Goal: Information Seeking & Learning: Find specific page/section

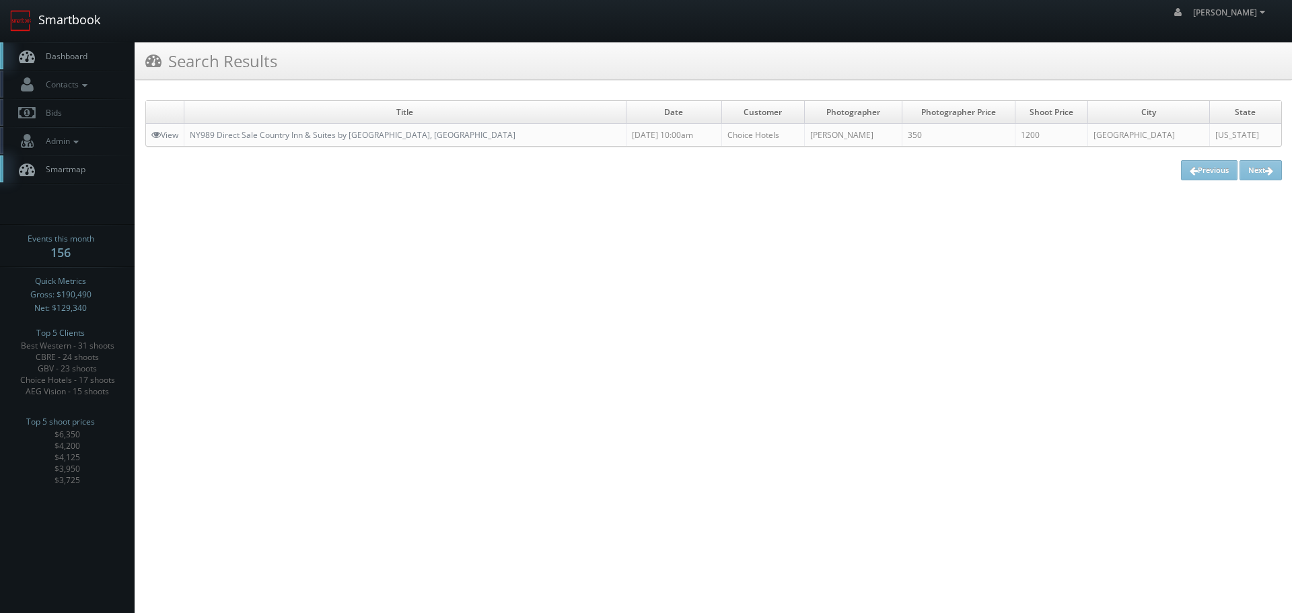
click at [96, 27] on link "Smartbook" at bounding box center [55, 21] width 110 height 42
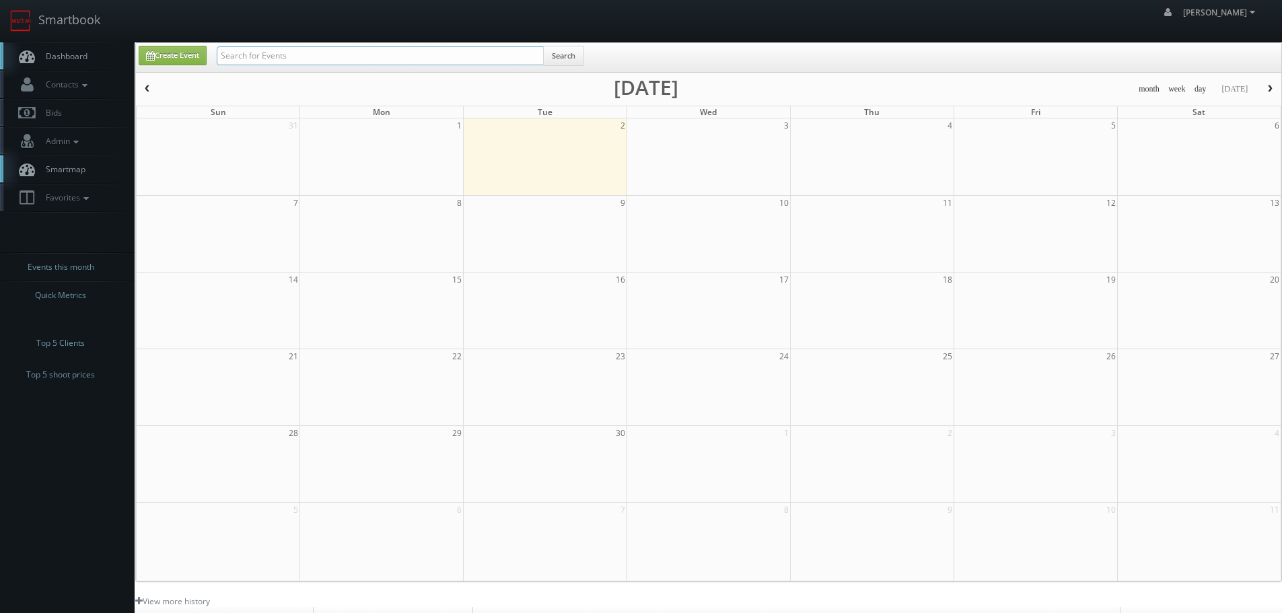
click at [275, 58] on input "text" at bounding box center [380, 55] width 327 height 19
type input "43150"
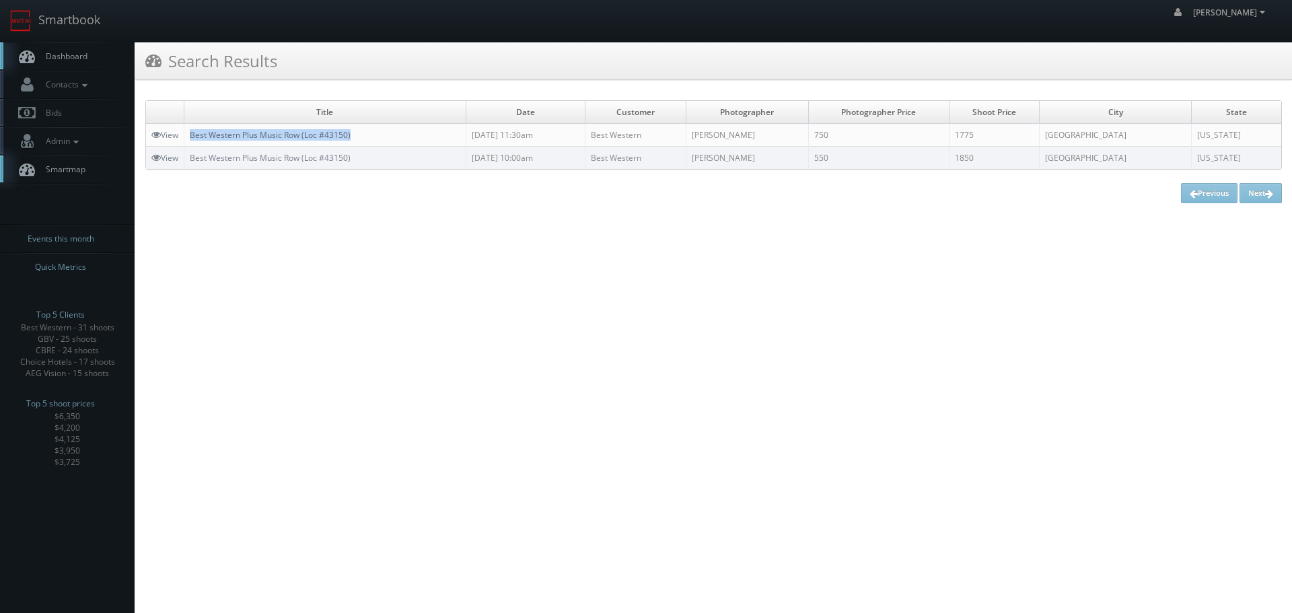
copy link "Best Western Plus Music Row (Loc #43150)"
drag, startPoint x: 376, startPoint y: 129, endPoint x: 194, endPoint y: 135, distance: 182.5
click at [194, 135] on td "Best Western Plus Music Row (Loc #43150)" at bounding box center [325, 135] width 282 height 23
click at [86, 33] on link "Smartbook" at bounding box center [55, 21] width 110 height 42
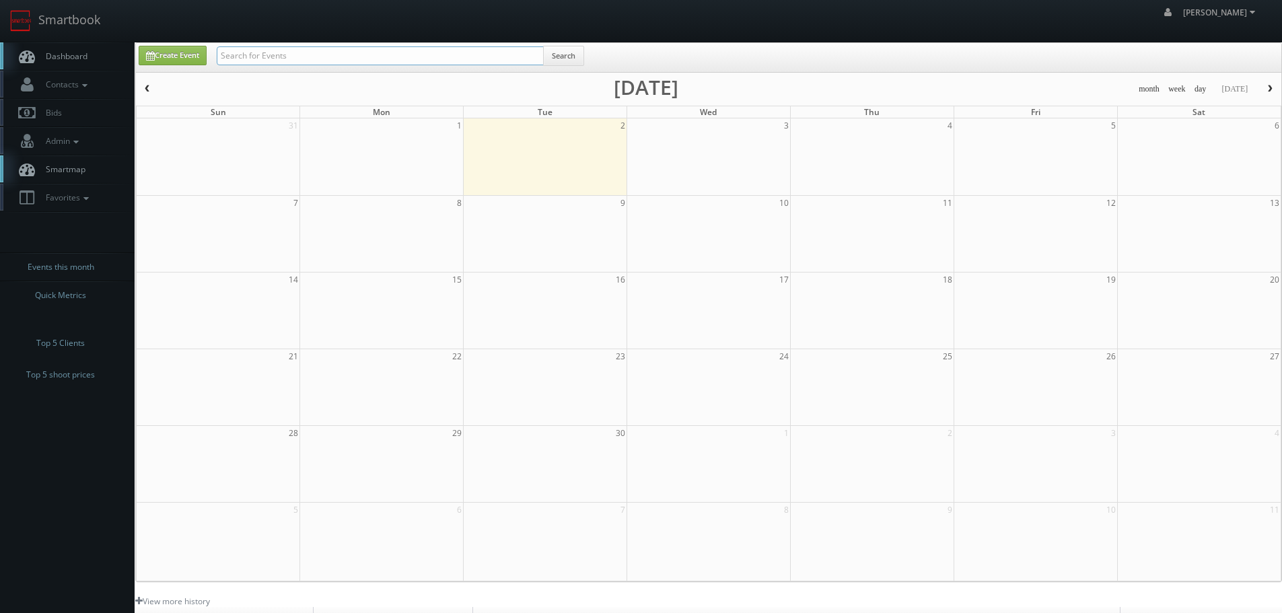
click at [354, 57] on input "text" at bounding box center [380, 55] width 327 height 19
type input "store ease"
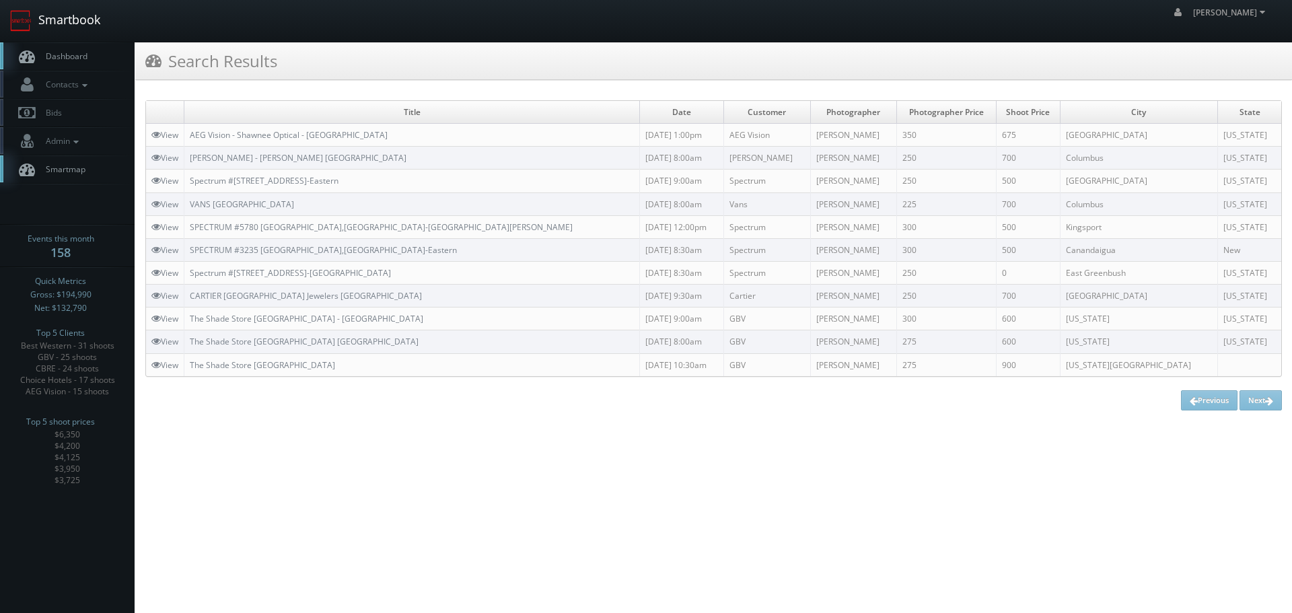
click at [60, 21] on link "Smartbook" at bounding box center [55, 21] width 110 height 42
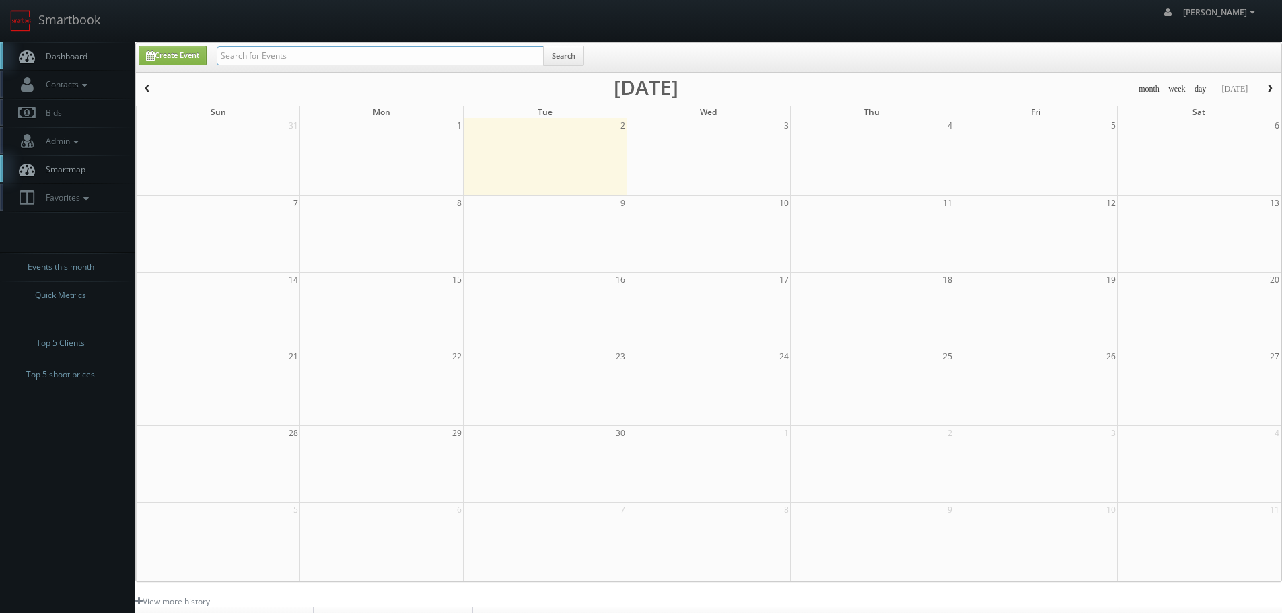
click at [287, 58] on input "text" at bounding box center [380, 55] width 327 height 19
type input "lebanon"
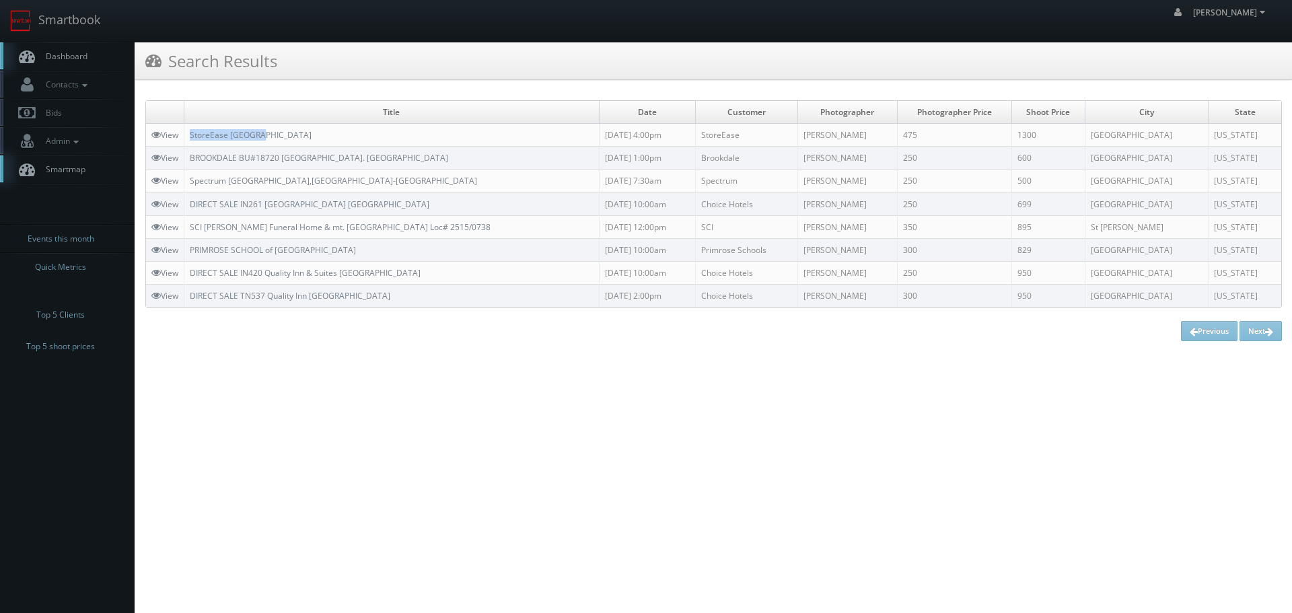
copy link "StoreEase Lebanon"
drag, startPoint x: 275, startPoint y: 139, endPoint x: 187, endPoint y: 135, distance: 87.6
click at [187, 135] on td "StoreEase Lebanon" at bounding box center [391, 135] width 415 height 23
click at [73, 13] on link "Smartbook" at bounding box center [55, 21] width 110 height 42
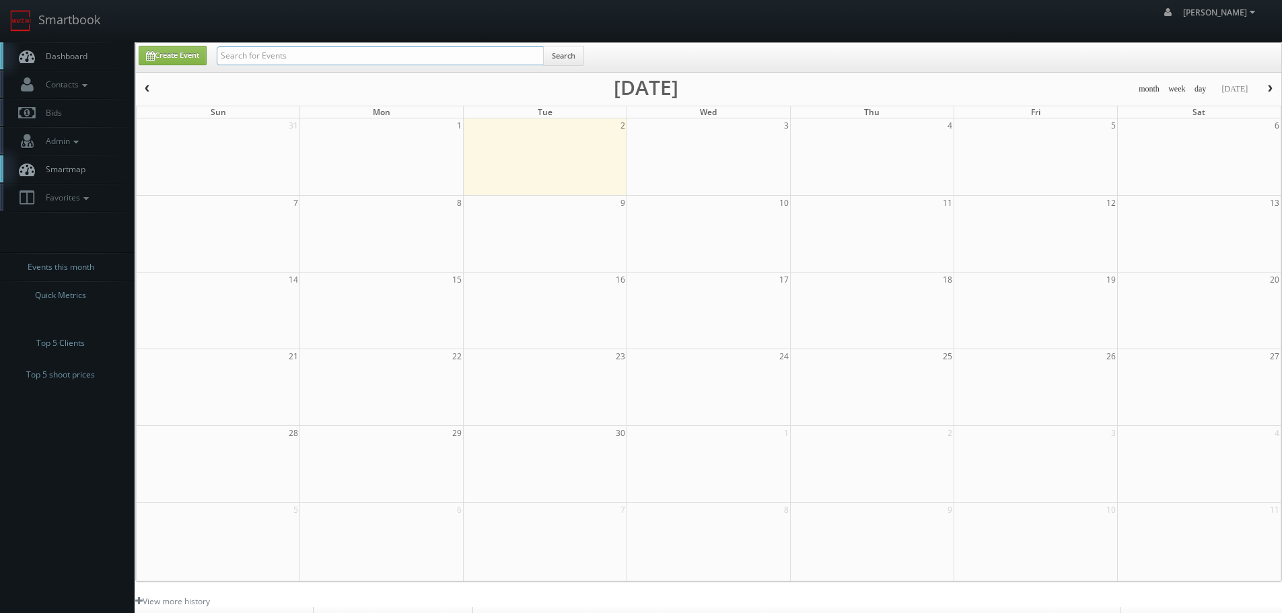
drag, startPoint x: 0, startPoint y: 0, endPoint x: 293, endPoint y: 64, distance: 299.7
click at [293, 64] on input "text" at bounding box center [380, 55] width 327 height 19
type input "key west inn"
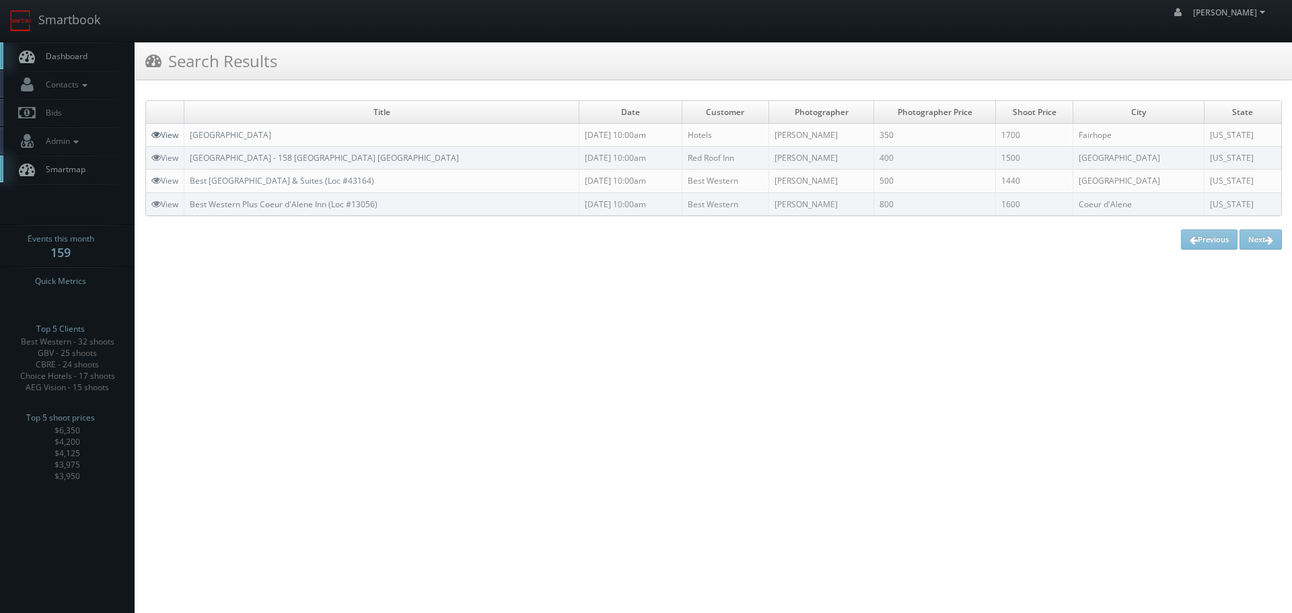
click at [155, 135] on icon at bounding box center [155, 134] width 9 height 9
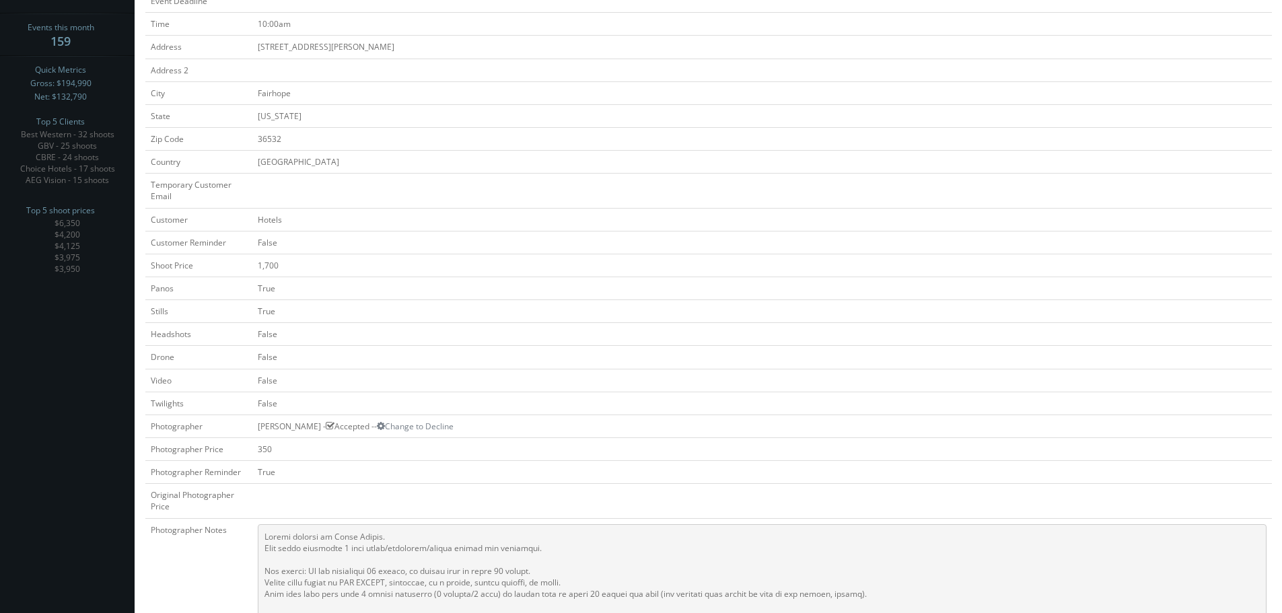
scroll to position [8, 0]
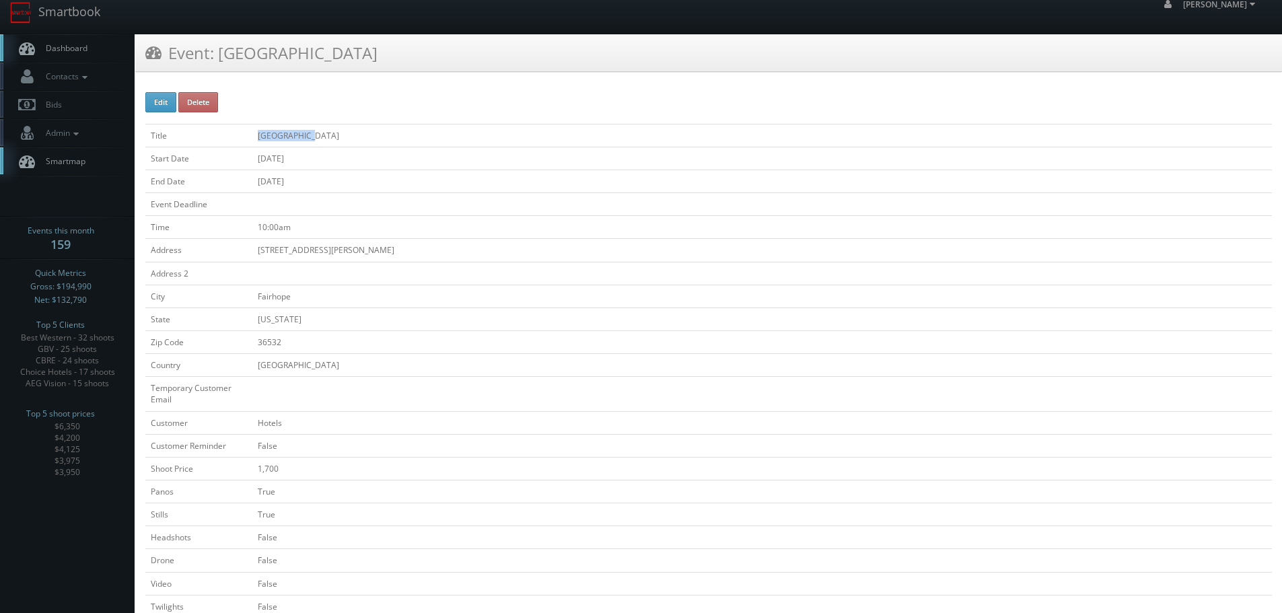
copy tr "Key West Inn"
drag, startPoint x: 324, startPoint y: 132, endPoint x: 231, endPoint y: 137, distance: 93.0
click at [231, 137] on tr "Title Key West Inn" at bounding box center [708, 135] width 1127 height 23
click at [153, 13] on div "robert robert Profile Logout" at bounding box center [641, 13] width 1282 height 42
click at [61, 22] on link "Smartbook" at bounding box center [55, 13] width 110 height 42
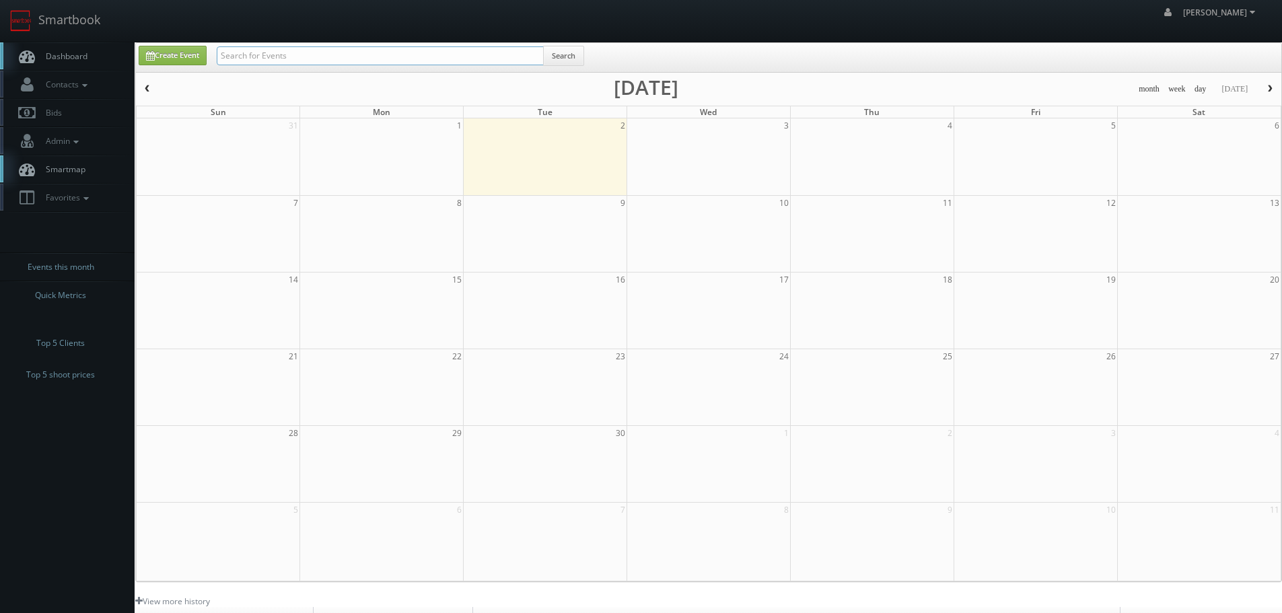
drag, startPoint x: 0, startPoint y: 0, endPoint x: 260, endPoint y: 52, distance: 264.9
click at [260, 52] on input "text" at bounding box center [380, 55] width 327 height 19
type input "ma172"
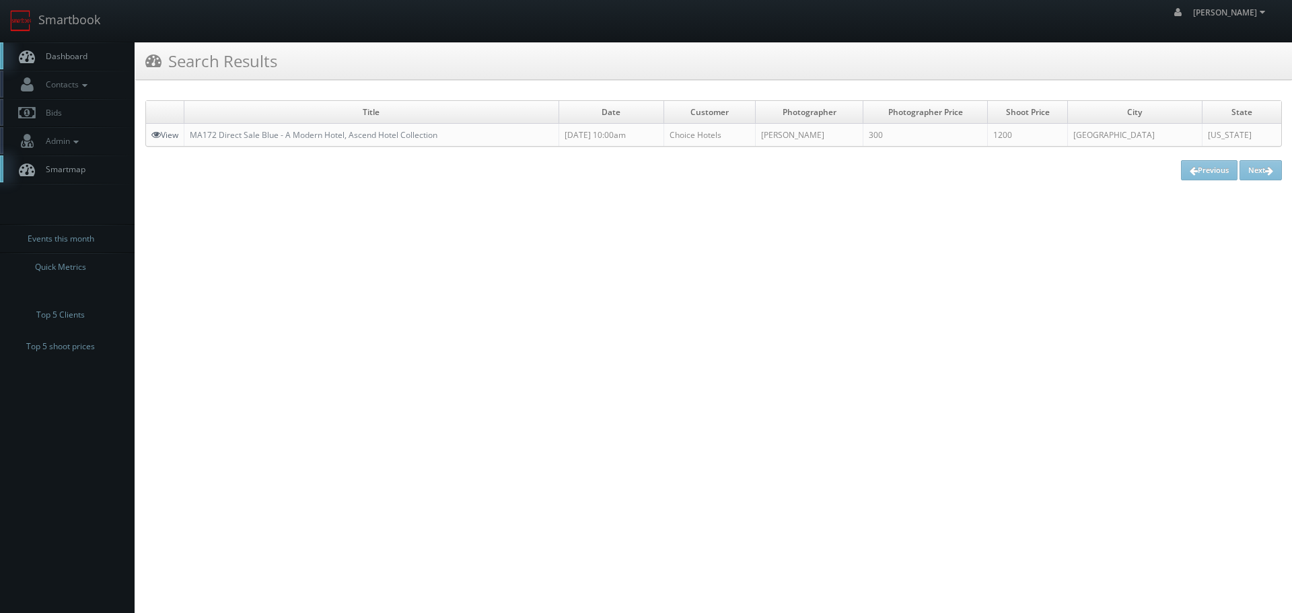
click at [177, 131] on link "View" at bounding box center [164, 134] width 27 height 11
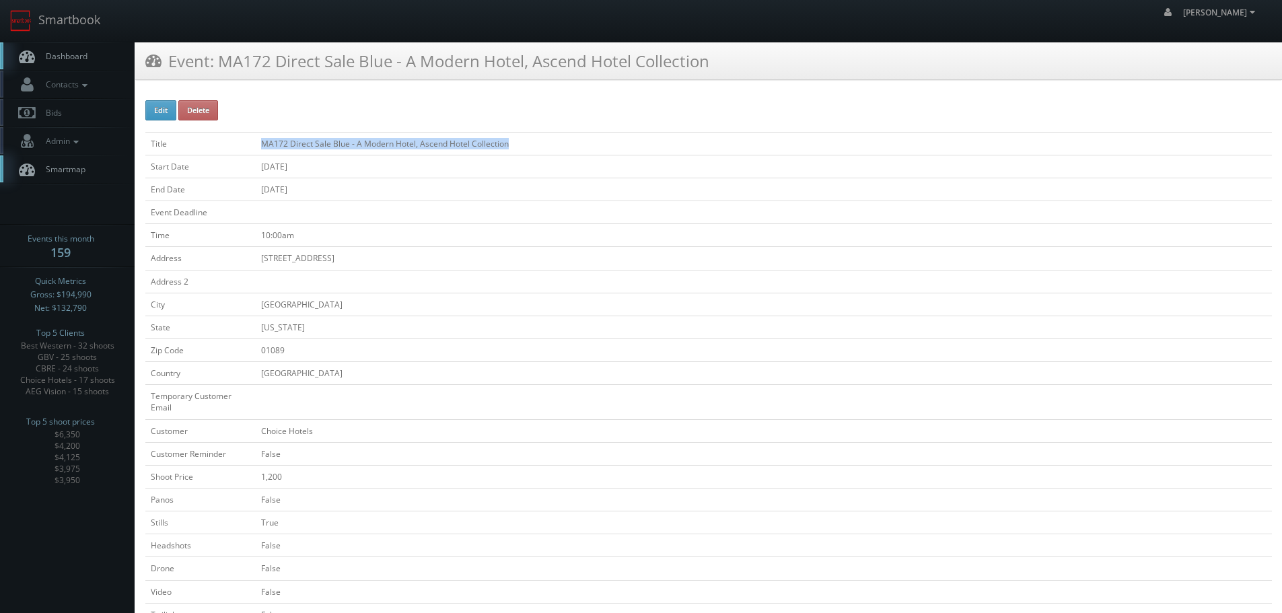
copy tr "MA172 Direct Sale Blue - A Modern Hotel, Ascend Hotel Collection"
drag, startPoint x: 513, startPoint y: 145, endPoint x: 249, endPoint y: 145, distance: 263.9
click at [249, 145] on tr "Title MA172 Direct Sale Blue - A Modern Hotel, Ascend Hotel Collection" at bounding box center [708, 143] width 1127 height 23
drag, startPoint x: 83, startPoint y: 23, endPoint x: 98, endPoint y: 26, distance: 15.2
click at [83, 22] on link "Smartbook" at bounding box center [55, 21] width 110 height 42
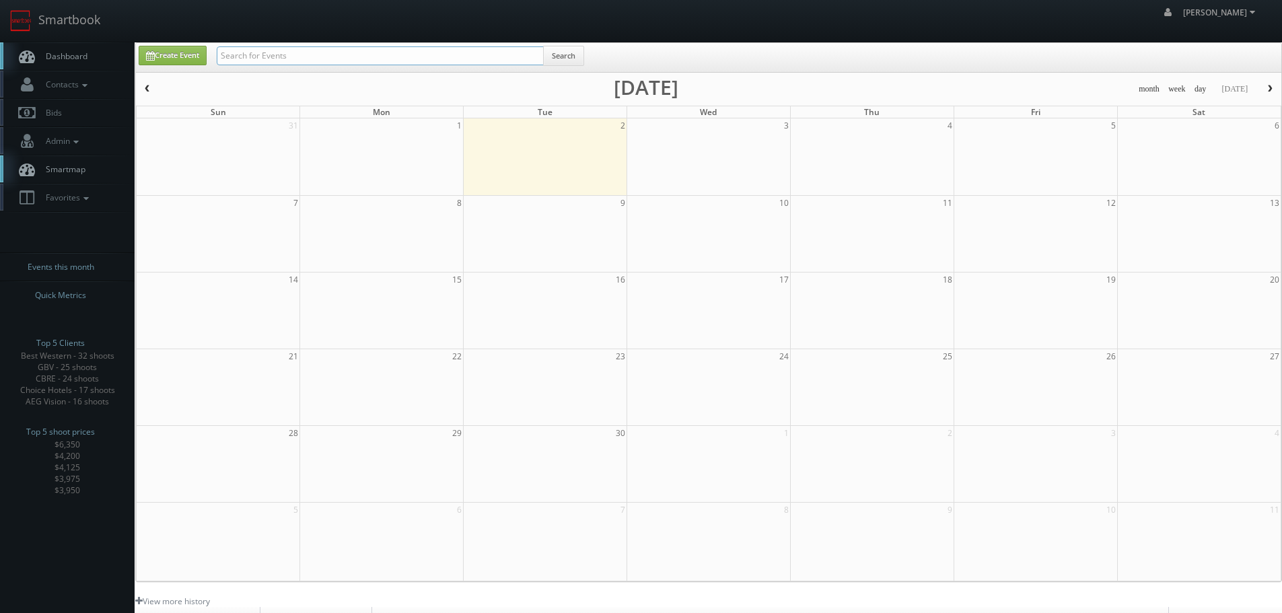
click at [300, 54] on input "text" at bounding box center [380, 55] width 327 height 19
type input "aeg"
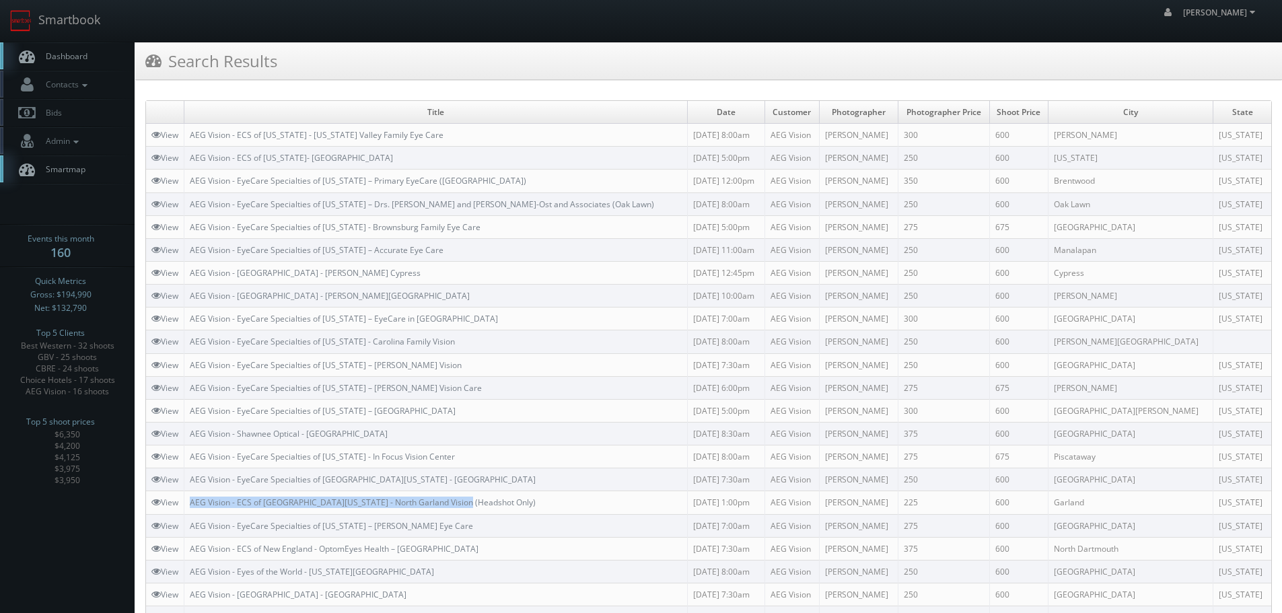
drag, startPoint x: 479, startPoint y: 496, endPoint x: 194, endPoint y: 496, distance: 285.4
click at [194, 496] on td "AEG Vision - ECS of North Texas - North Garland Vision (Headshot Only)" at bounding box center [435, 502] width 503 height 23
copy link "AEG Vision - ECS of North Texas - North Garland Vision (Headshot Only)"
copy link "AEG Vision - EyeCare Specialties of Tennessee – Anderson Eye Care"
drag, startPoint x: 475, startPoint y: 521, endPoint x: 194, endPoint y: 526, distance: 281.4
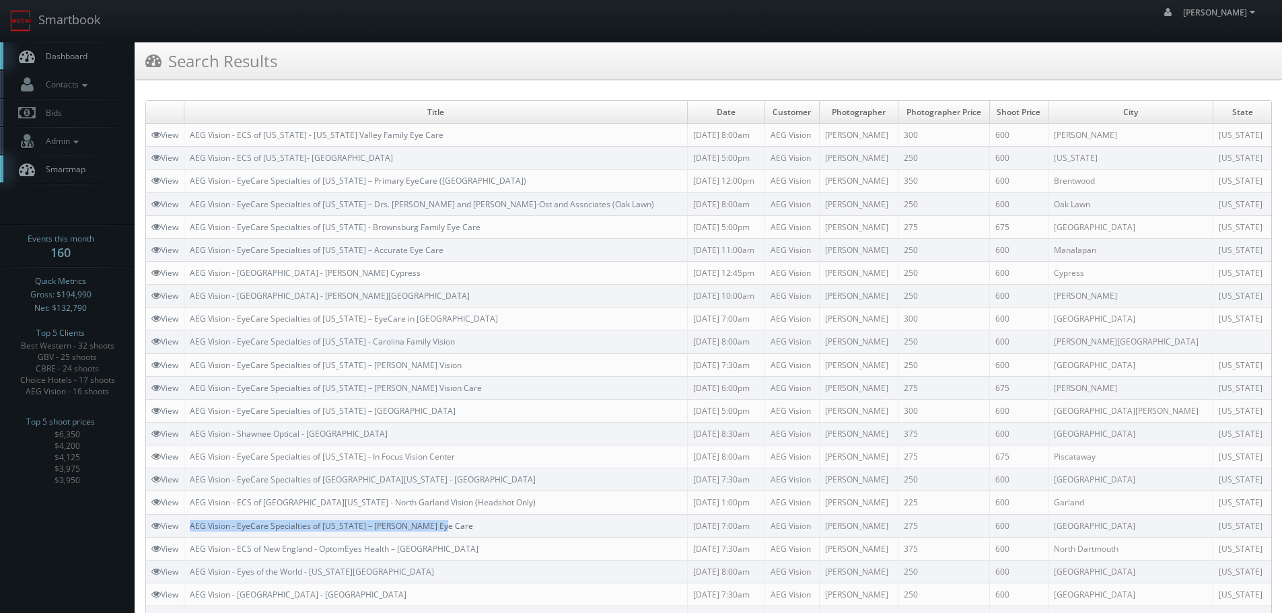
click at [194, 526] on td "AEG Vision - EyeCare Specialties of Tennessee – Anderson Eye Care" at bounding box center [435, 525] width 503 height 23
click at [172, 524] on link "View" at bounding box center [164, 525] width 27 height 11
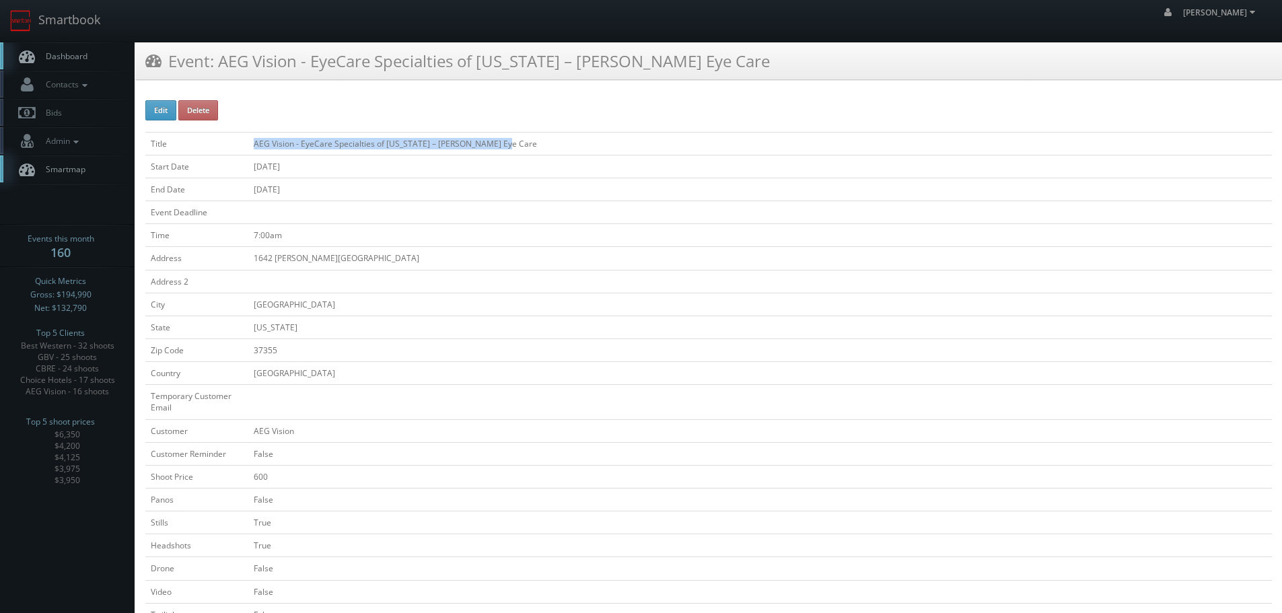
copy tr "AEG Vision - EyeCare Specialties of [US_STATE] – [PERSON_NAME] Eye Care"
drag, startPoint x: 495, startPoint y: 141, endPoint x: 248, endPoint y: 144, distance: 247.7
click at [248, 144] on tr "Title AEG Vision - EyeCare Specialties of Tennessee – Anderson Eye Care" at bounding box center [708, 143] width 1127 height 23
click at [80, 23] on link "Smartbook" at bounding box center [55, 21] width 110 height 42
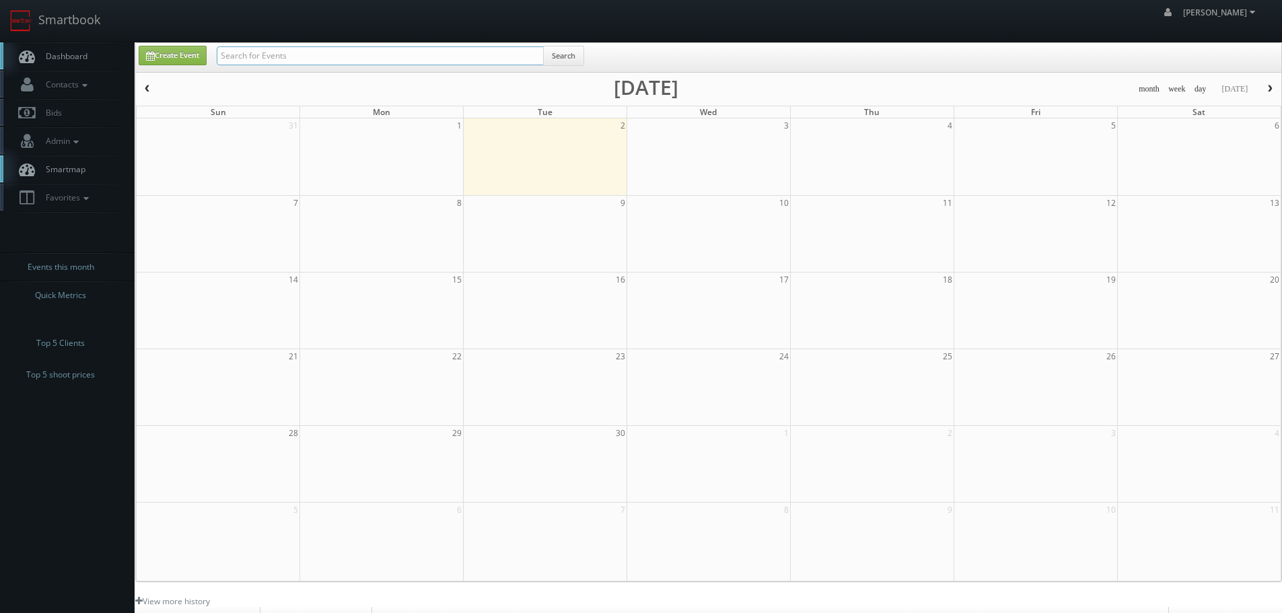
click at [342, 58] on input "text" at bounding box center [380, 55] width 327 height 19
type input "hampton"
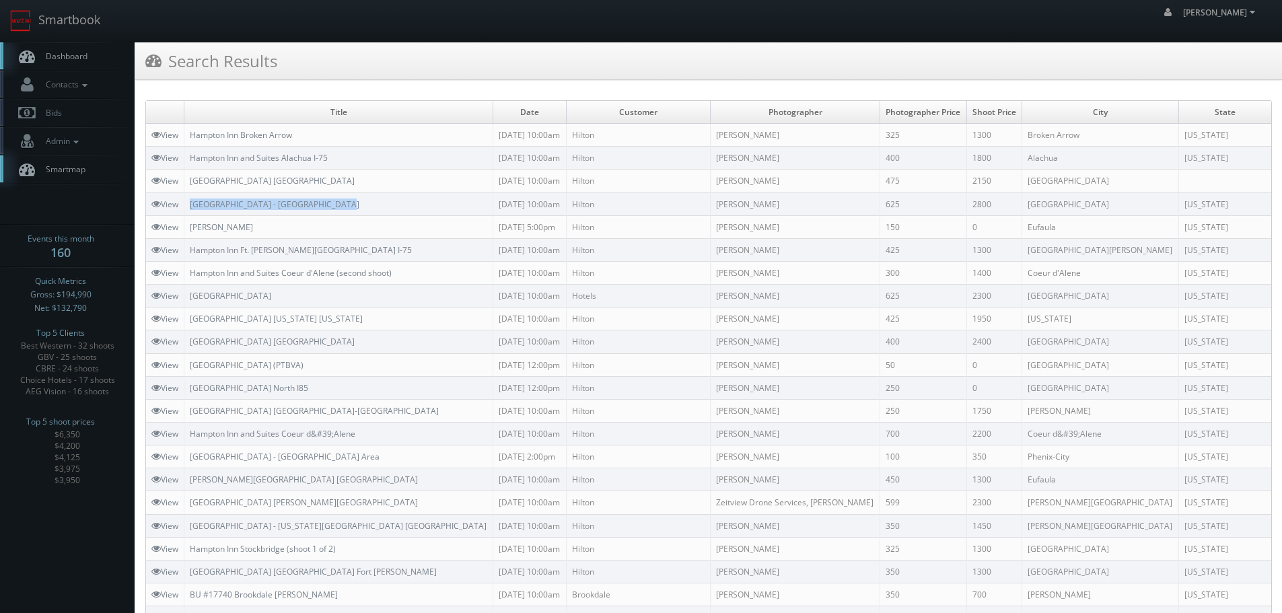
drag, startPoint x: 388, startPoint y: 199, endPoint x: 187, endPoint y: 203, distance: 200.6
click at [187, 203] on td "Hampton Inn and Suites - Plymouth MA" at bounding box center [338, 204] width 309 height 23
copy link "Hampton Inn and Suites - Plymouth MA"
click at [100, 18] on link "Smartbook" at bounding box center [55, 21] width 110 height 42
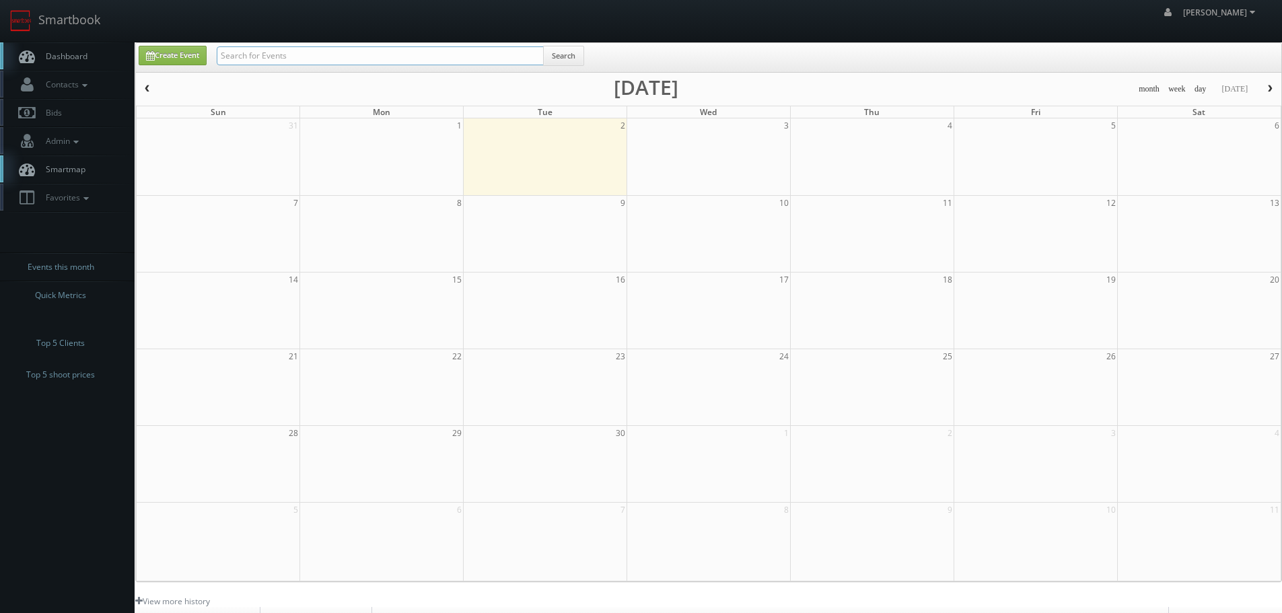
click at [314, 50] on input "text" at bounding box center [380, 55] width 327 height 19
type input "new bern"
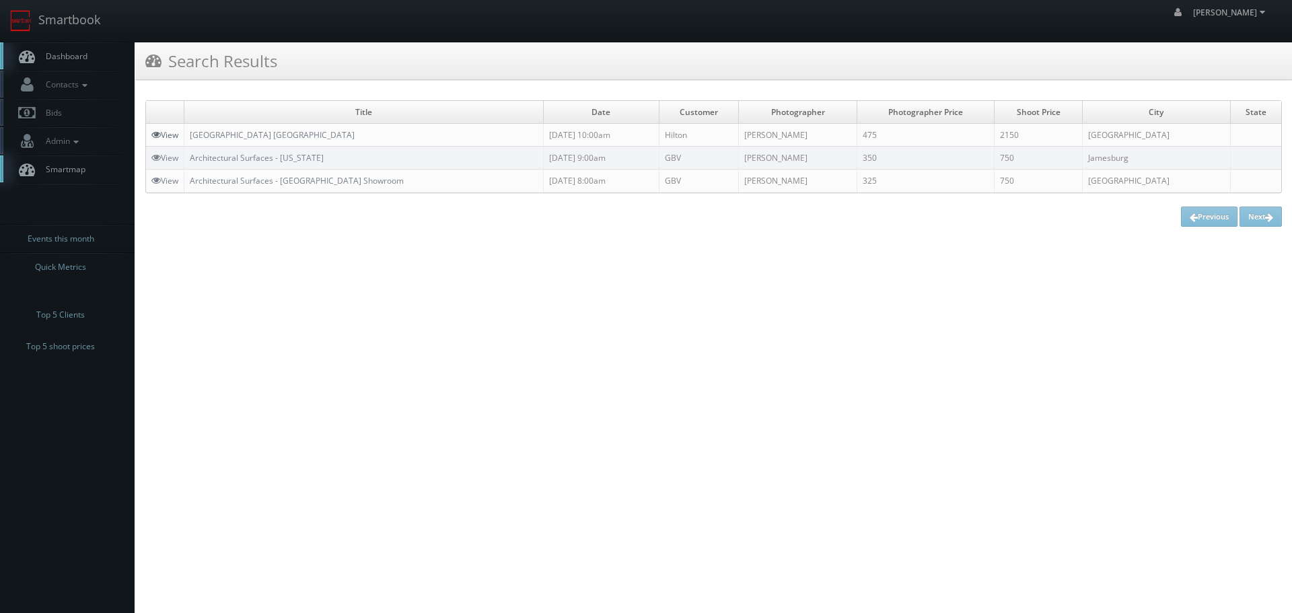
click at [164, 134] on link "View" at bounding box center [164, 134] width 27 height 11
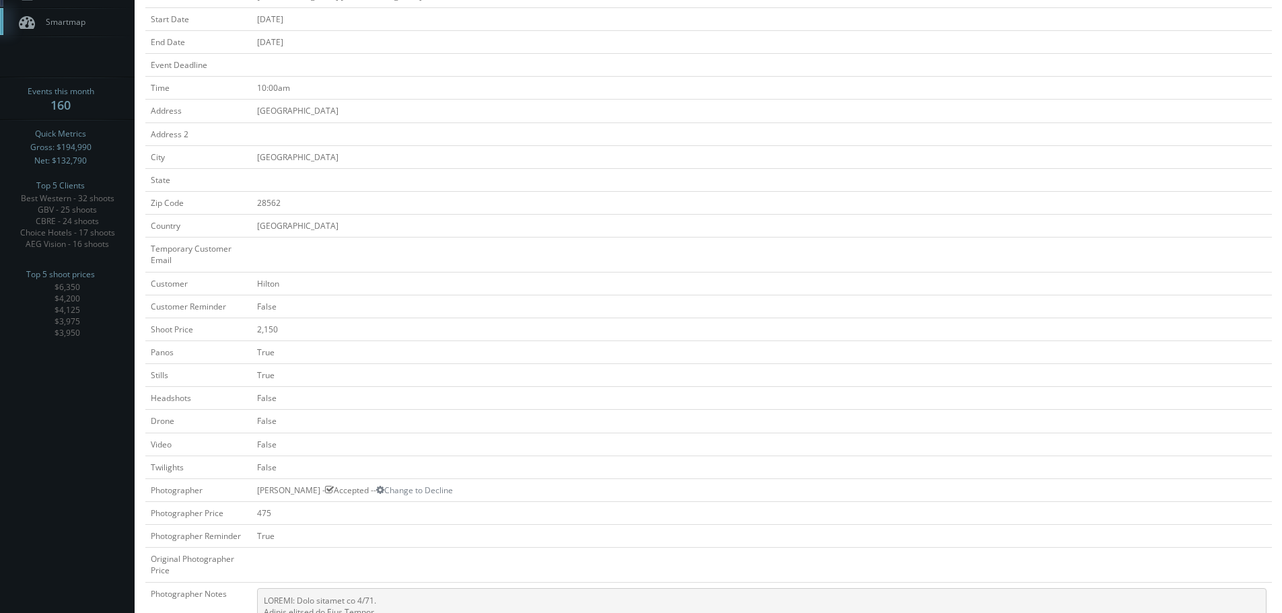
scroll to position [75, 0]
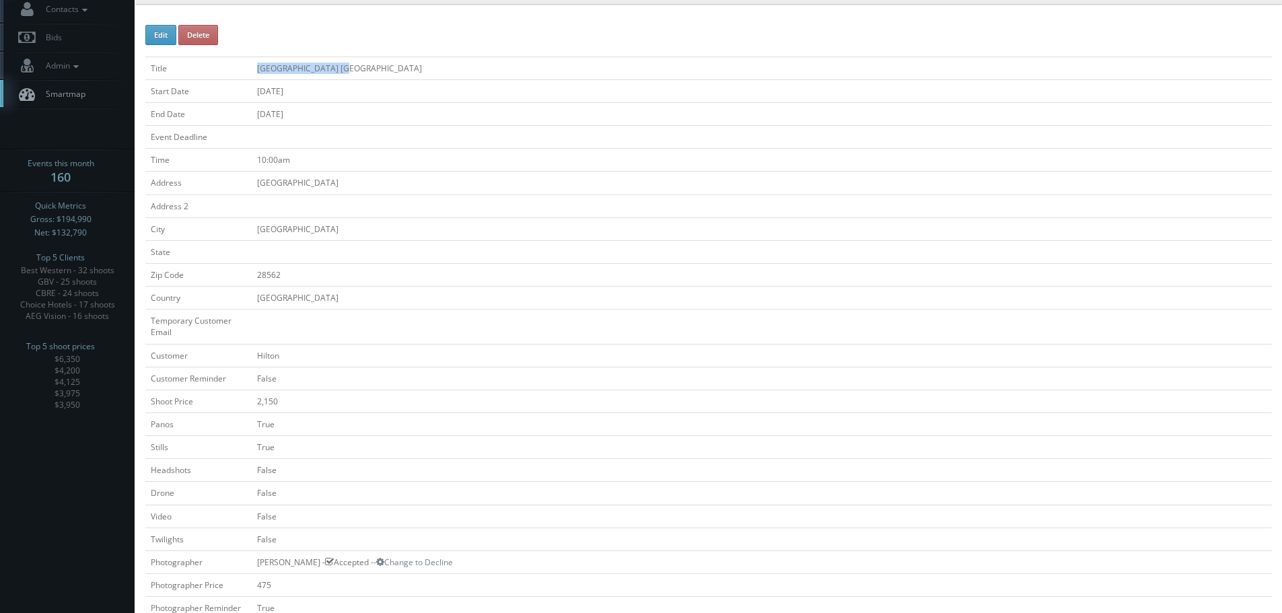
drag, startPoint x: 380, startPoint y: 67, endPoint x: 227, endPoint y: 64, distance: 152.8
click at [227, 64] on tr "Title [GEOGRAPHIC_DATA] [GEOGRAPHIC_DATA]" at bounding box center [708, 68] width 1127 height 23
copy tr "[GEOGRAPHIC_DATA] [GEOGRAPHIC_DATA]"
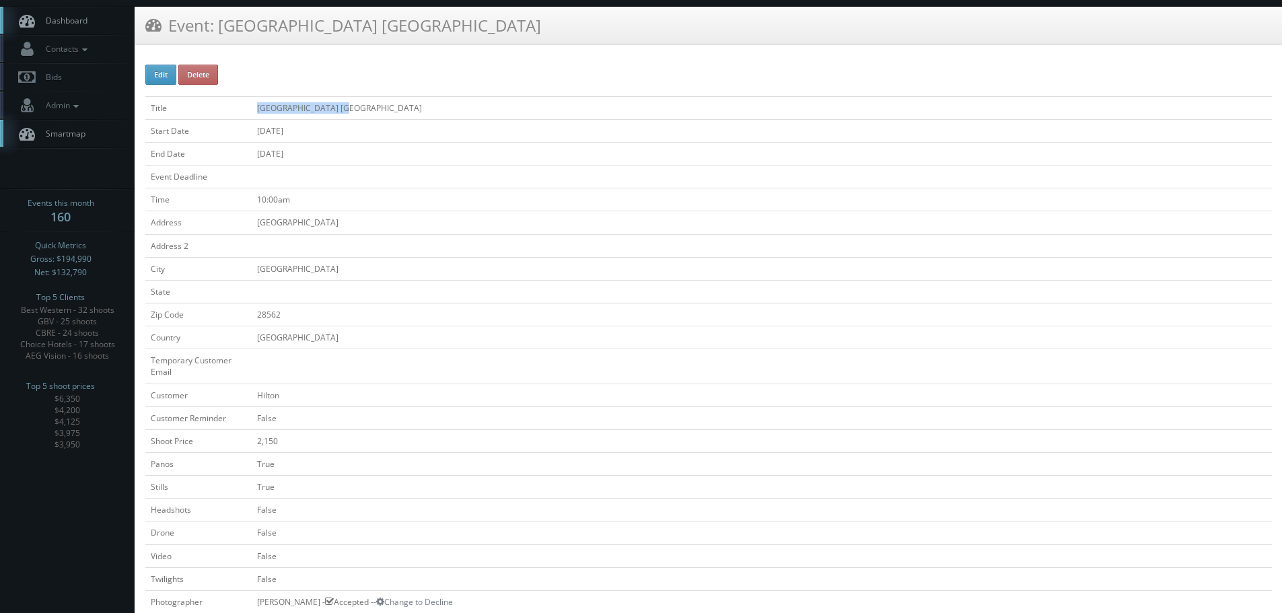
scroll to position [0, 0]
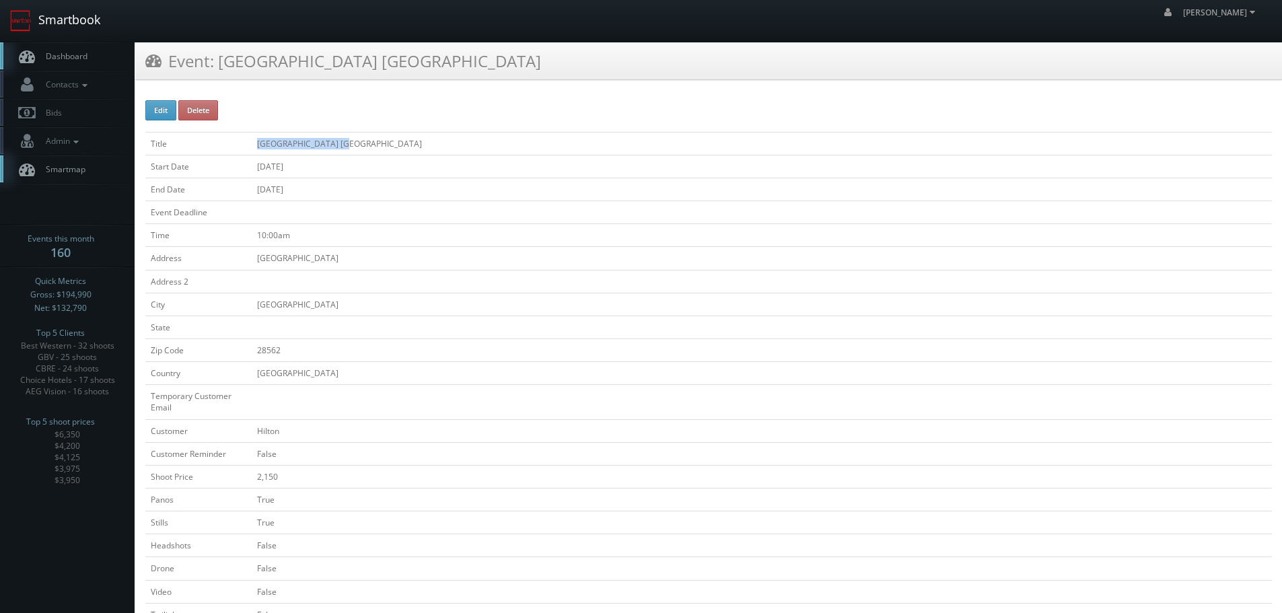
click at [75, 15] on link "Smartbook" at bounding box center [55, 21] width 110 height 42
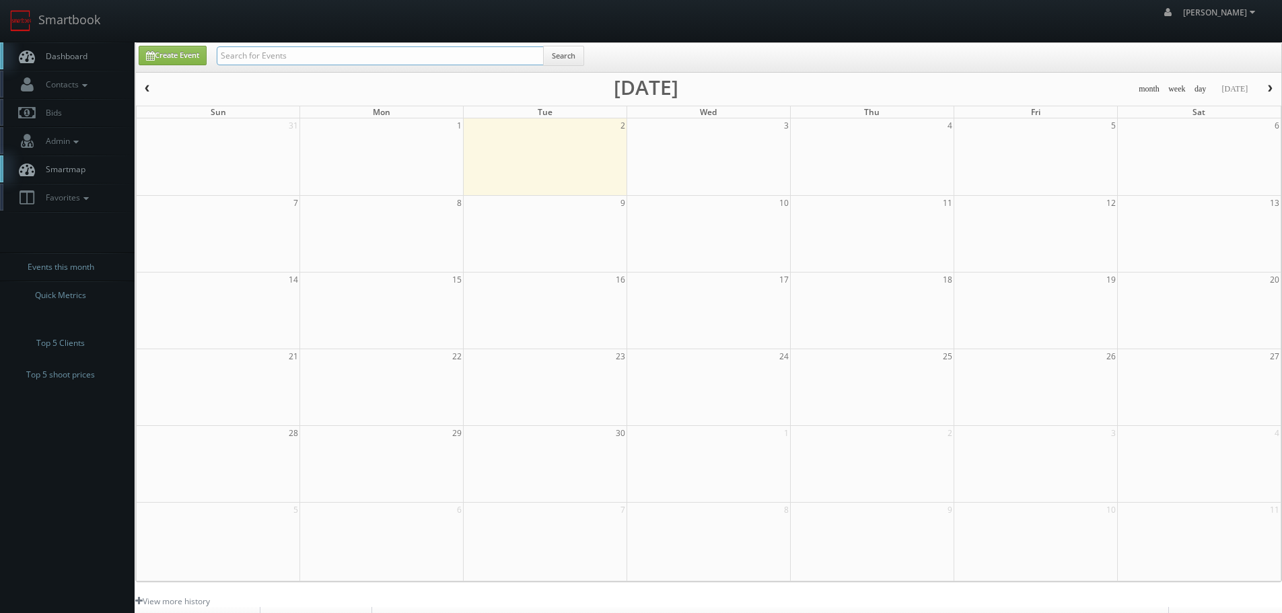
click at [363, 54] on input "text" at bounding box center [380, 55] width 327 height 19
type input "61094"
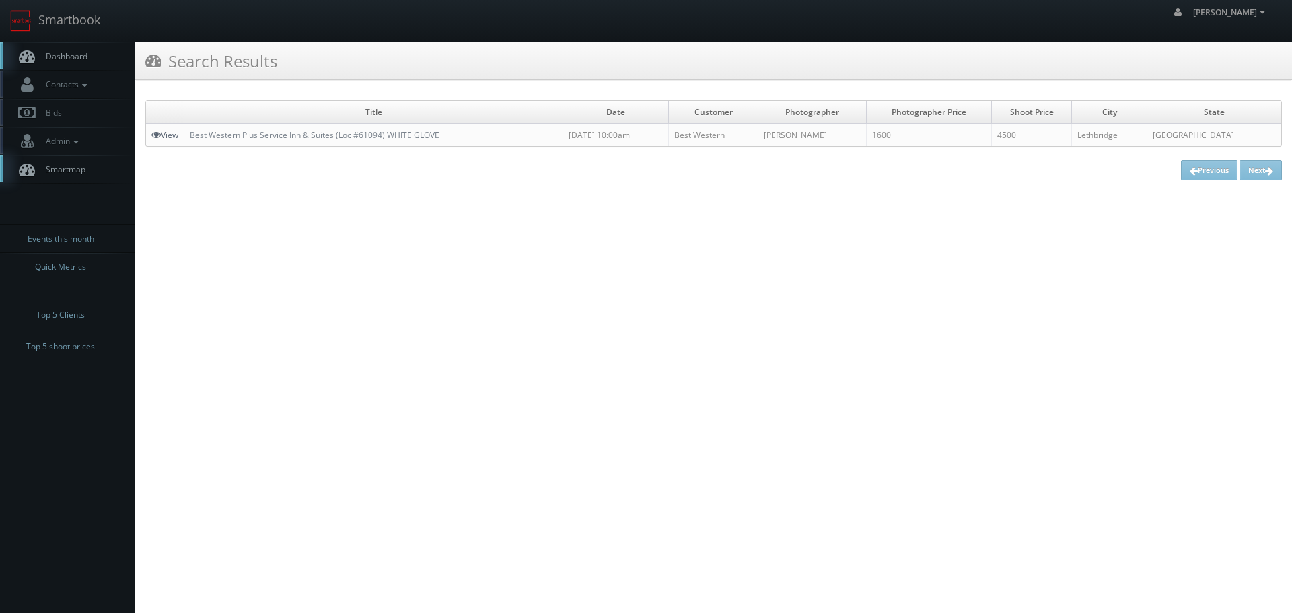
click at [171, 135] on link "View" at bounding box center [164, 134] width 27 height 11
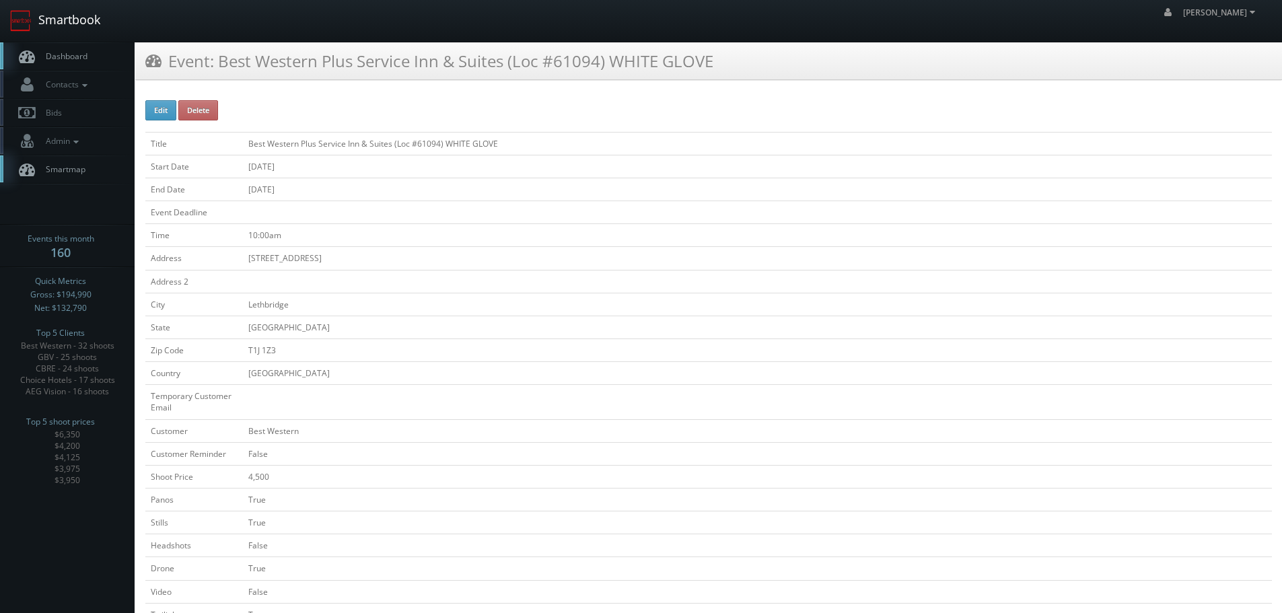
click at [96, 26] on link "Smartbook" at bounding box center [55, 21] width 110 height 42
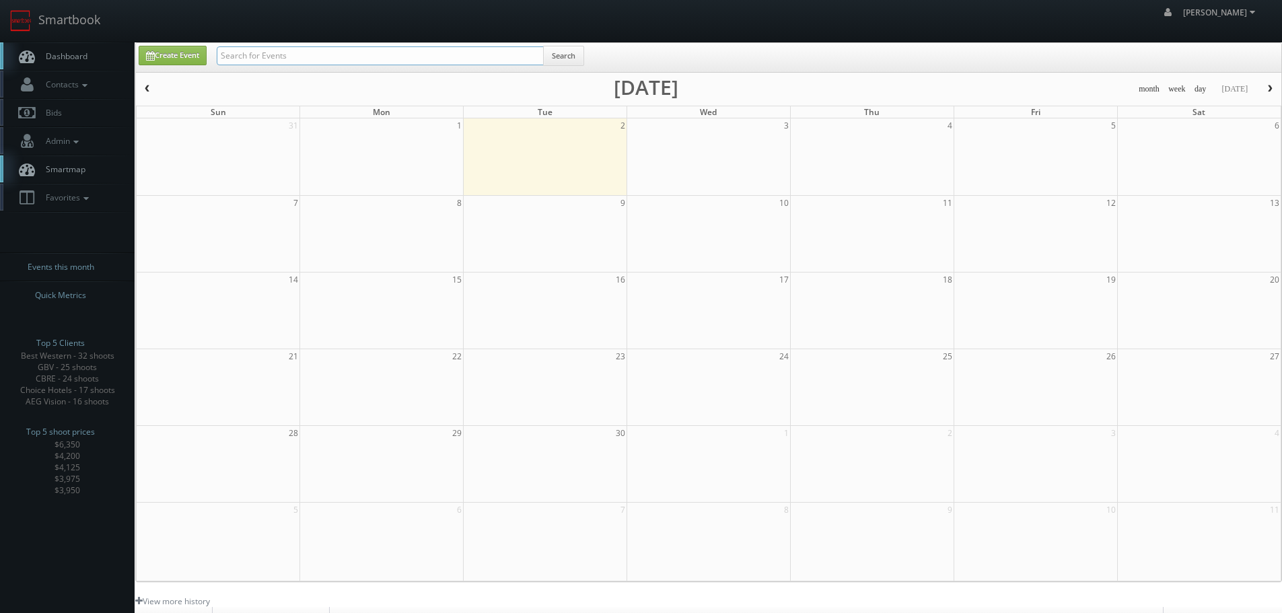
click at [352, 55] on input "text" at bounding box center [380, 55] width 327 height 19
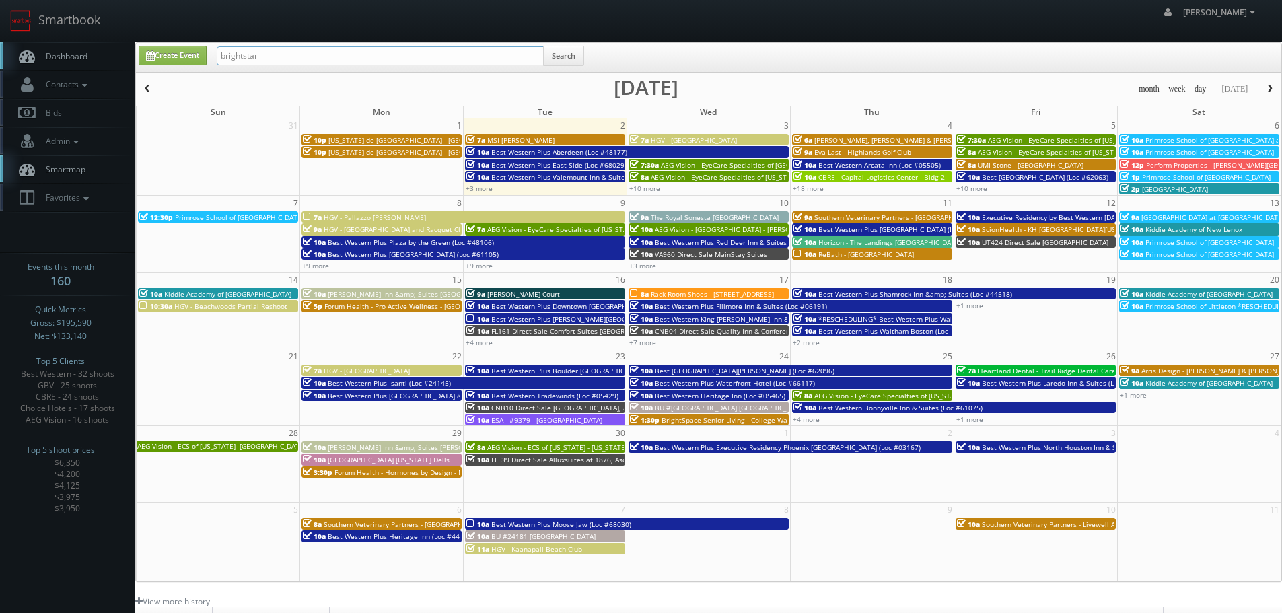
type input "brightstar"
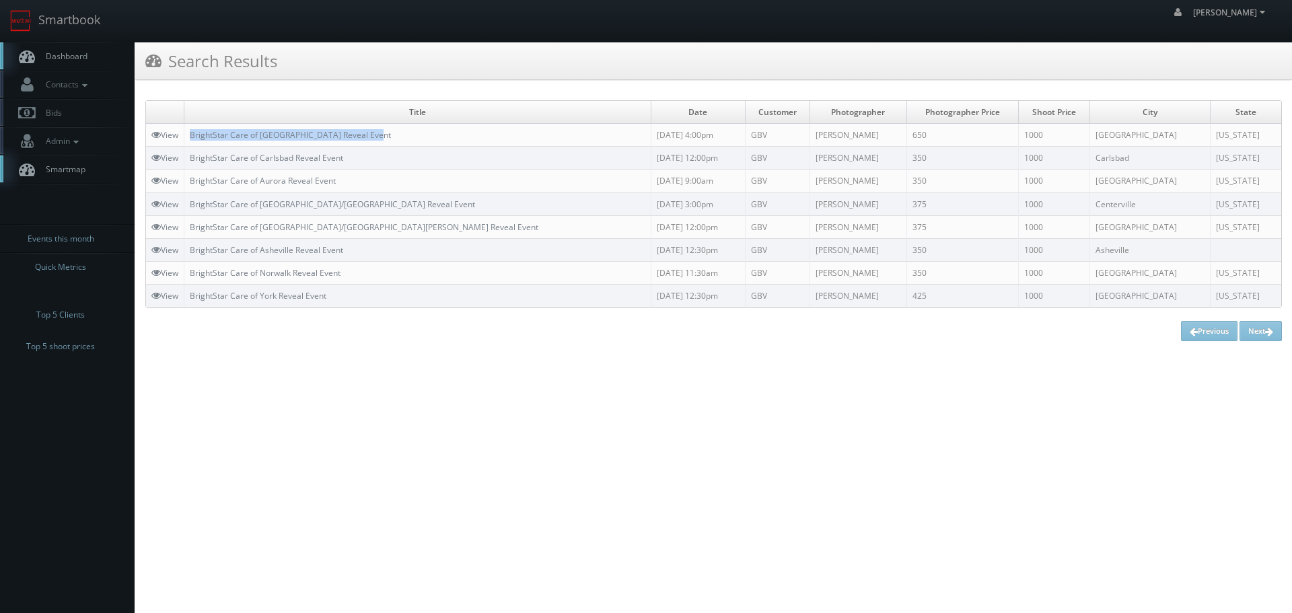
copy link "BrightStar Care of [GEOGRAPHIC_DATA] Reveal Event"
drag, startPoint x: 396, startPoint y: 131, endPoint x: 186, endPoint y: 139, distance: 210.9
click at [186, 139] on td "BrightStar Care of Charlottesville Reveal Event" at bounding box center [417, 135] width 467 height 23
